Goal: Navigation & Orientation: Find specific page/section

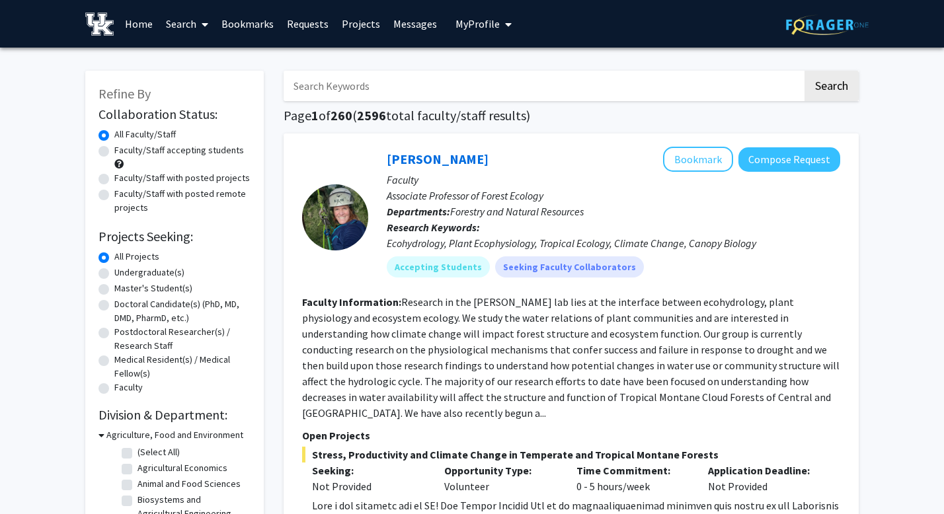
click at [252, 28] on link "Bookmarks" at bounding box center [247, 24] width 65 height 46
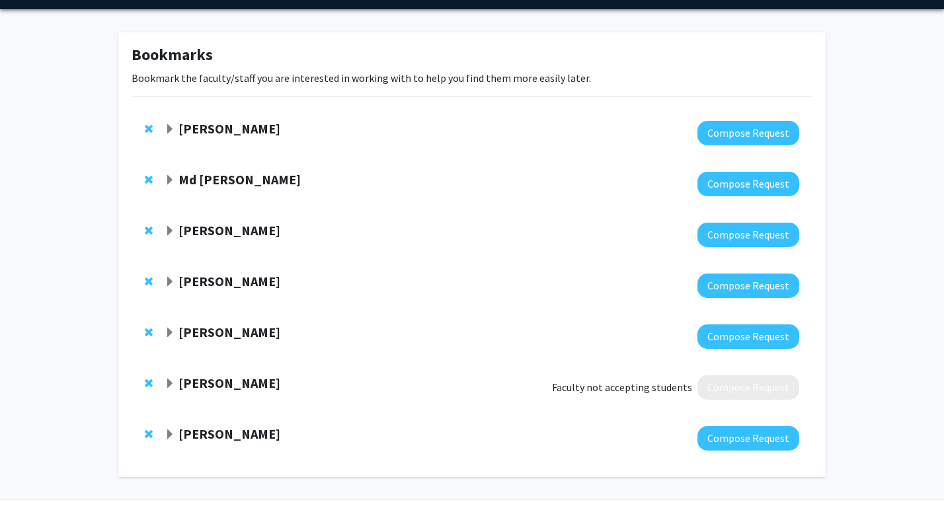
scroll to position [39, 0]
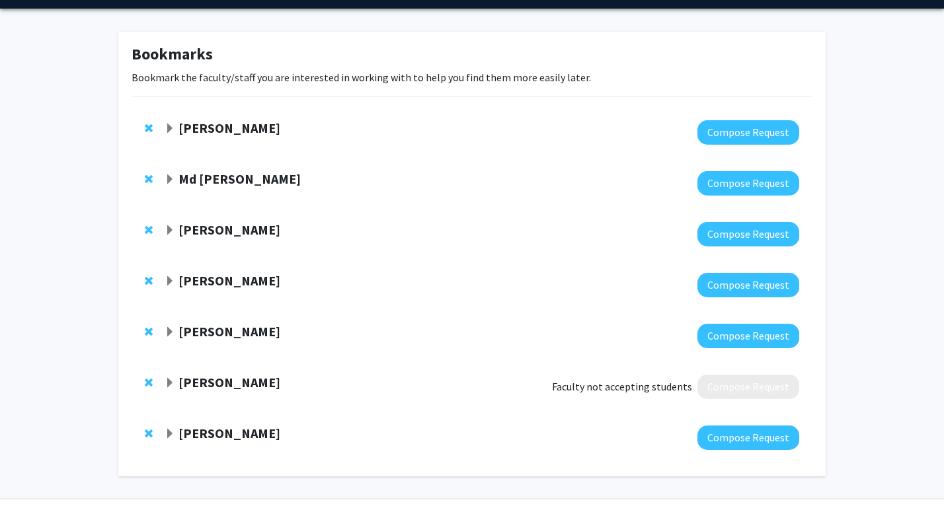
click at [145, 381] on span "Remove Qingding Wang from bookmarks" at bounding box center [149, 382] width 8 height 11
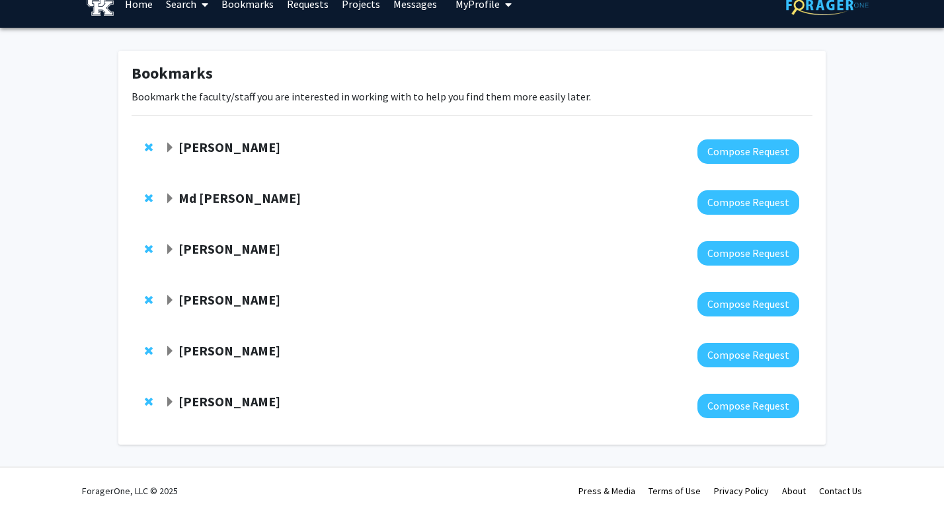
click at [204, 404] on strong "[PERSON_NAME]" at bounding box center [229, 401] width 102 height 17
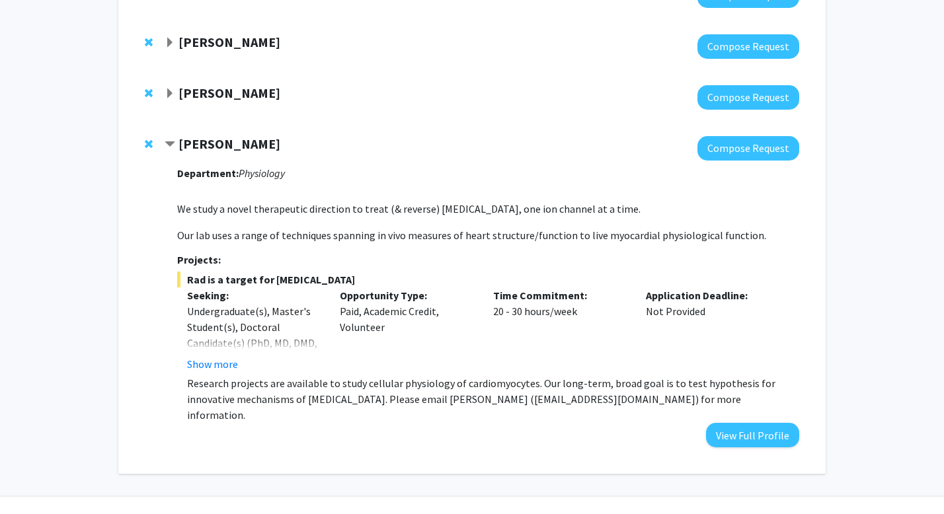
scroll to position [291, 0]
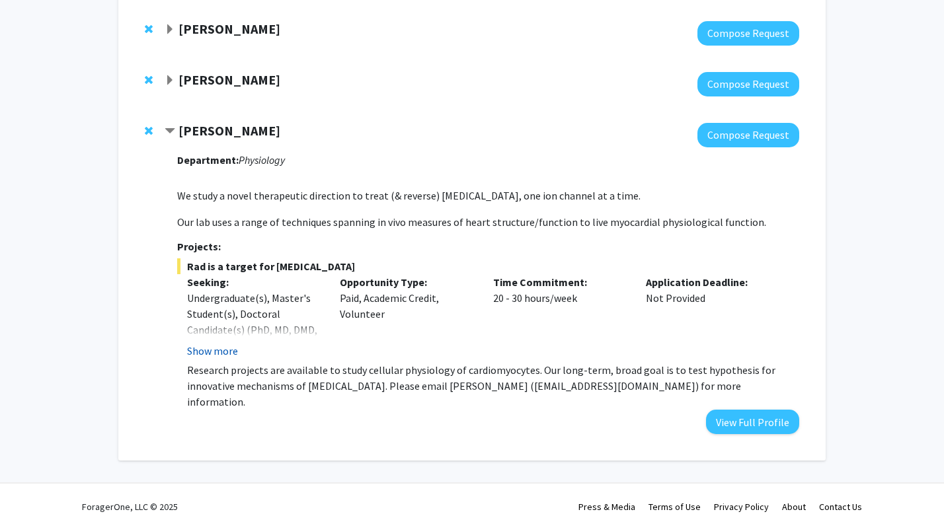
click at [214, 350] on button "Show more" at bounding box center [212, 351] width 51 height 16
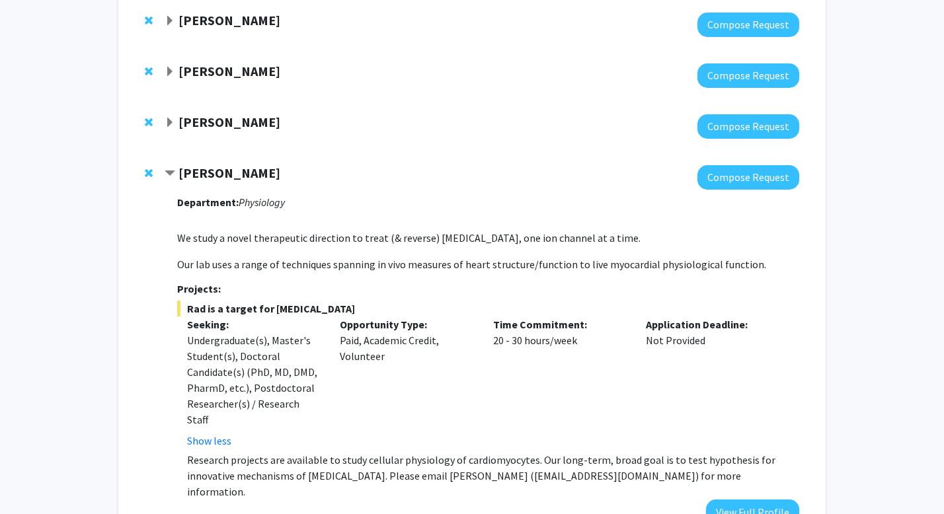
scroll to position [322, 0]
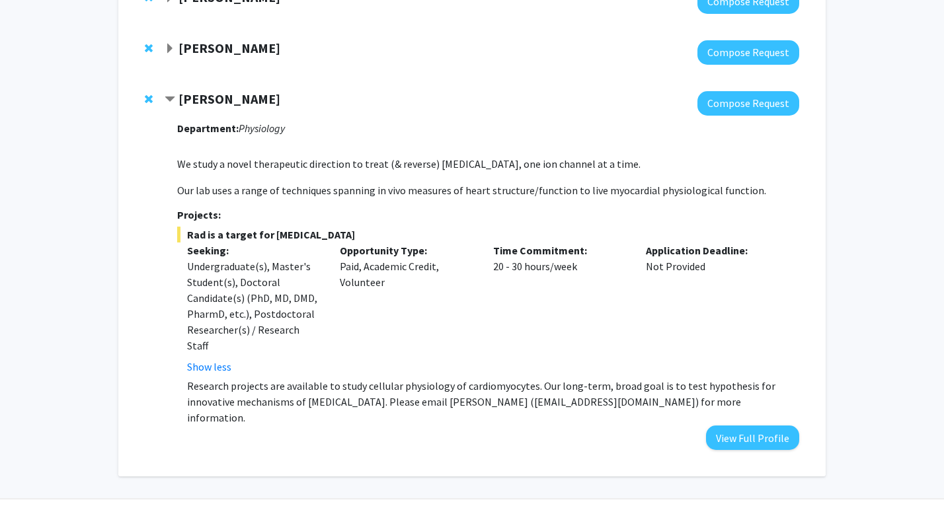
click at [251, 52] on strong "[PERSON_NAME]" at bounding box center [229, 48] width 102 height 17
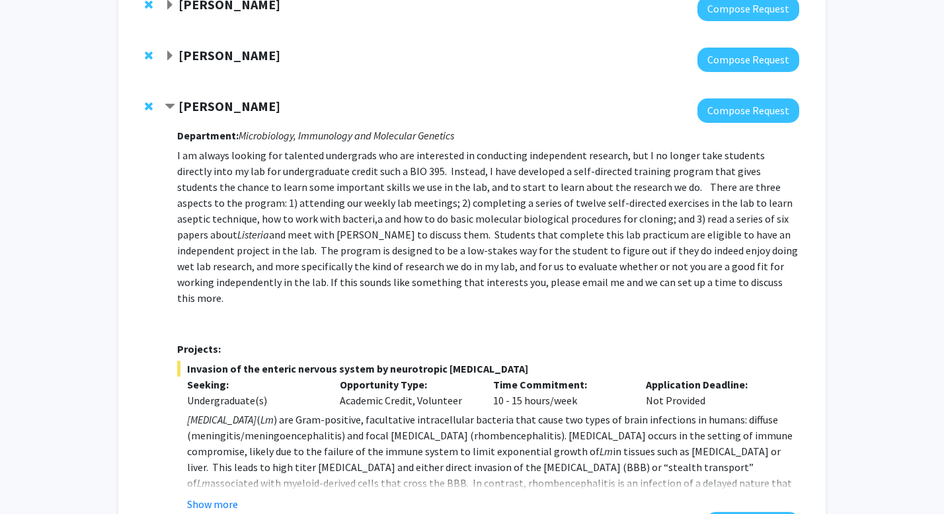
scroll to position [248, 0]
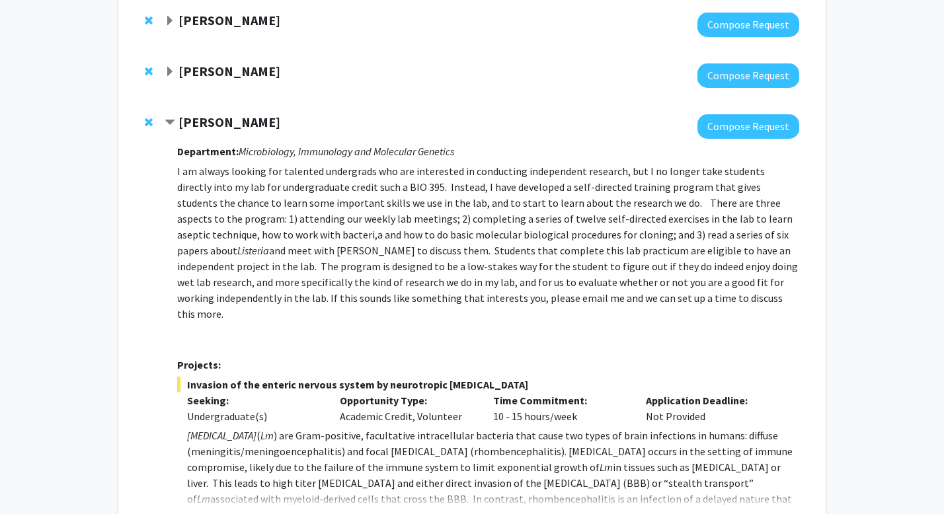
click at [229, 120] on strong "[PERSON_NAME]" at bounding box center [229, 122] width 102 height 17
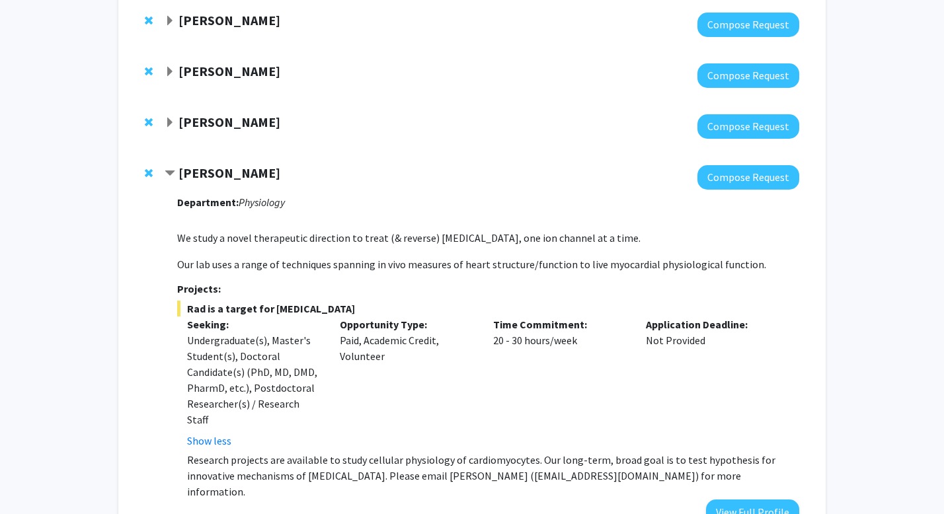
click at [275, 67] on strong "[PERSON_NAME]" at bounding box center [229, 71] width 102 height 17
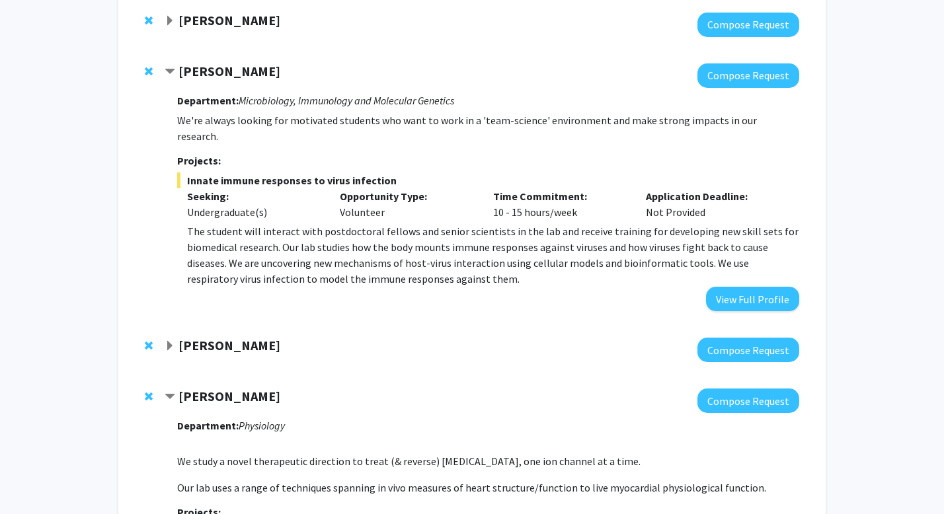
click at [275, 68] on strong "[PERSON_NAME]" at bounding box center [229, 71] width 102 height 17
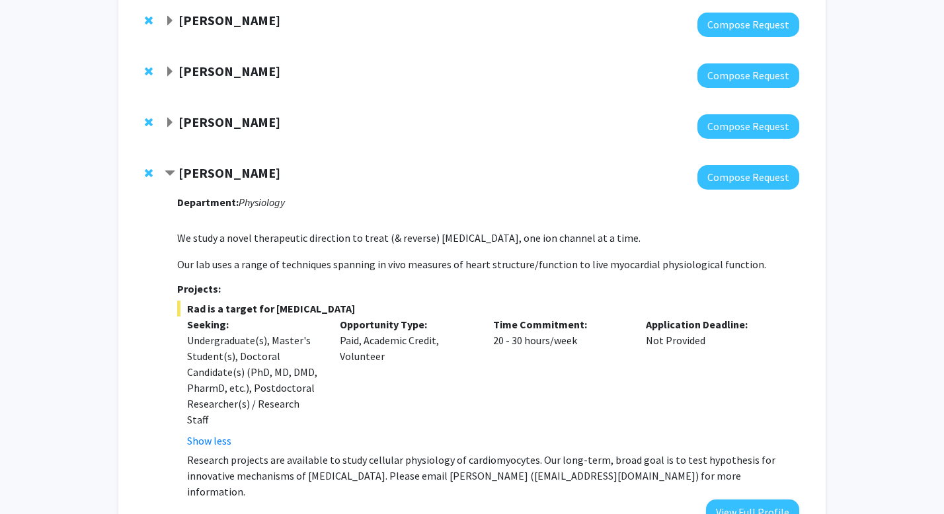
click at [239, 20] on strong "[PERSON_NAME]" at bounding box center [229, 20] width 102 height 17
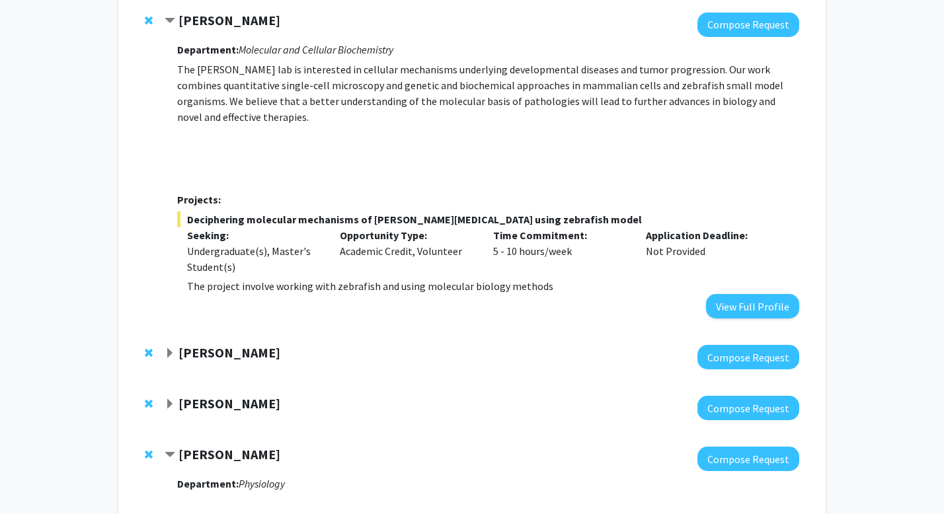
click at [239, 20] on strong "[PERSON_NAME]" at bounding box center [229, 20] width 102 height 17
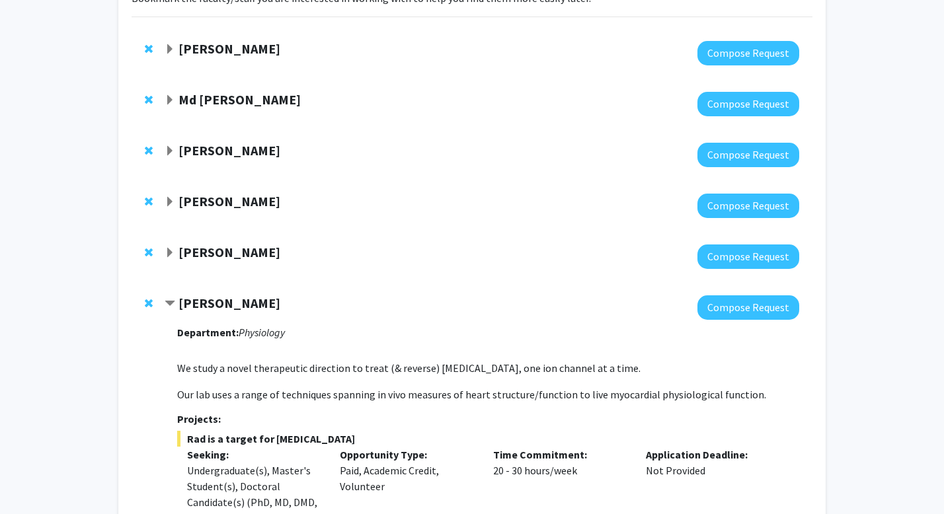
scroll to position [118, 0]
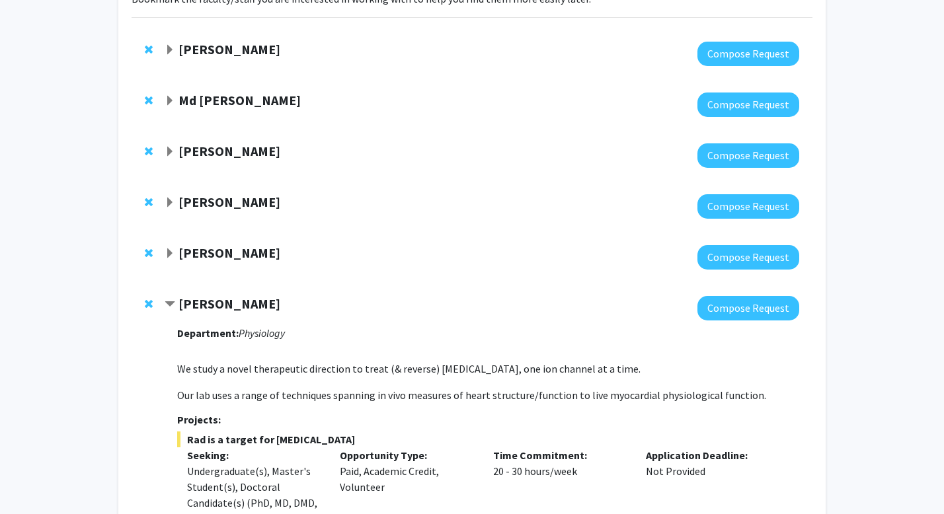
click at [225, 99] on strong "Md [PERSON_NAME]" at bounding box center [239, 100] width 122 height 17
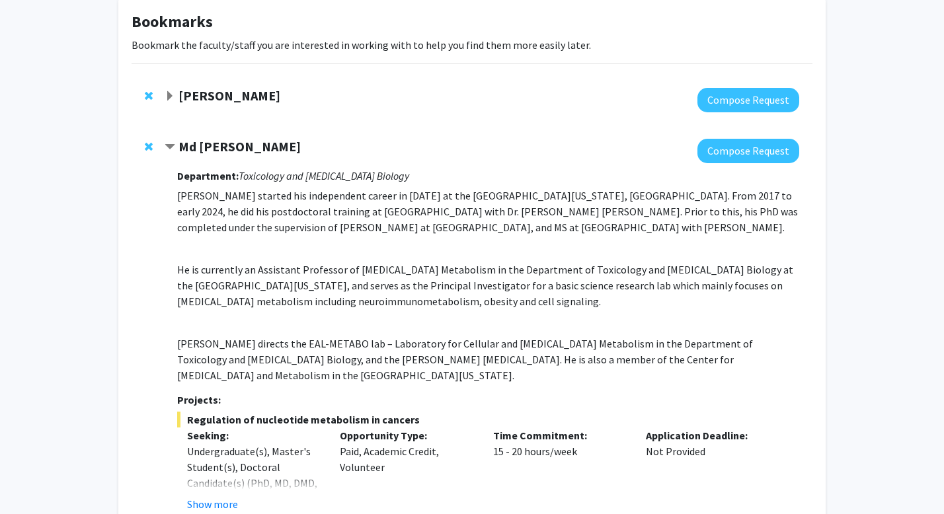
scroll to position [49, 0]
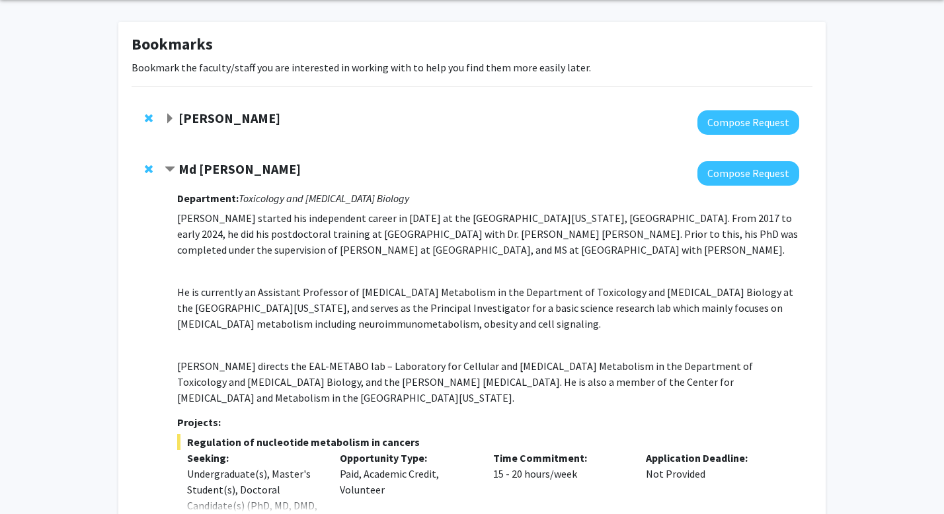
click at [252, 117] on strong "[PERSON_NAME]" at bounding box center [229, 118] width 102 height 17
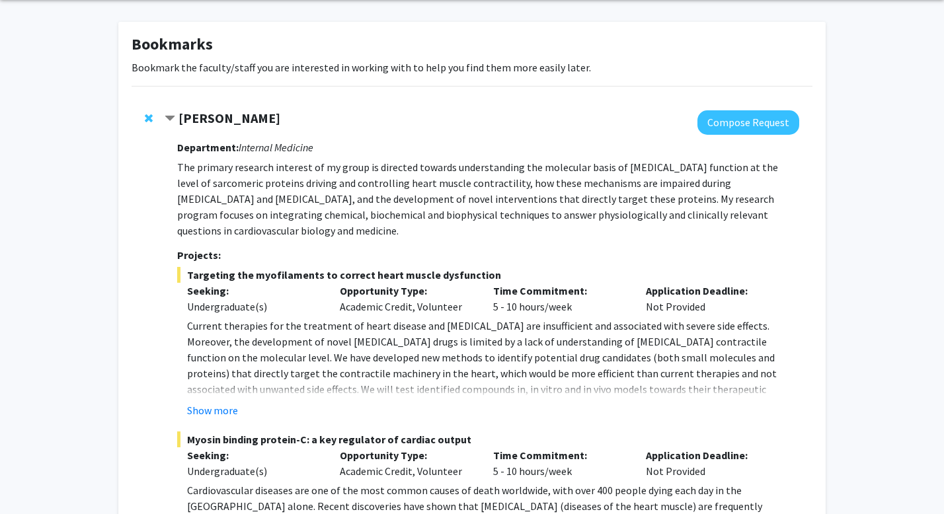
click at [252, 117] on strong "[PERSON_NAME]" at bounding box center [229, 118] width 102 height 17
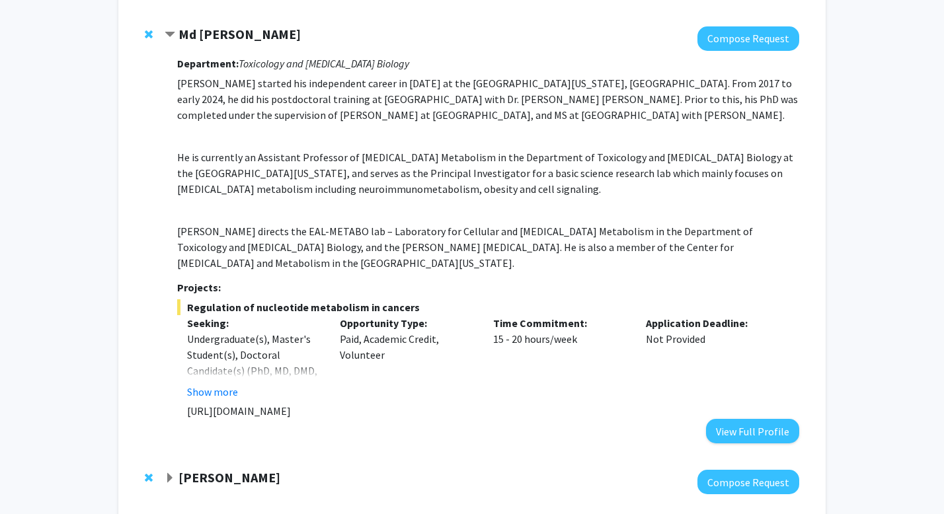
scroll to position [188, 0]
